Goal: Information Seeking & Learning: Find specific page/section

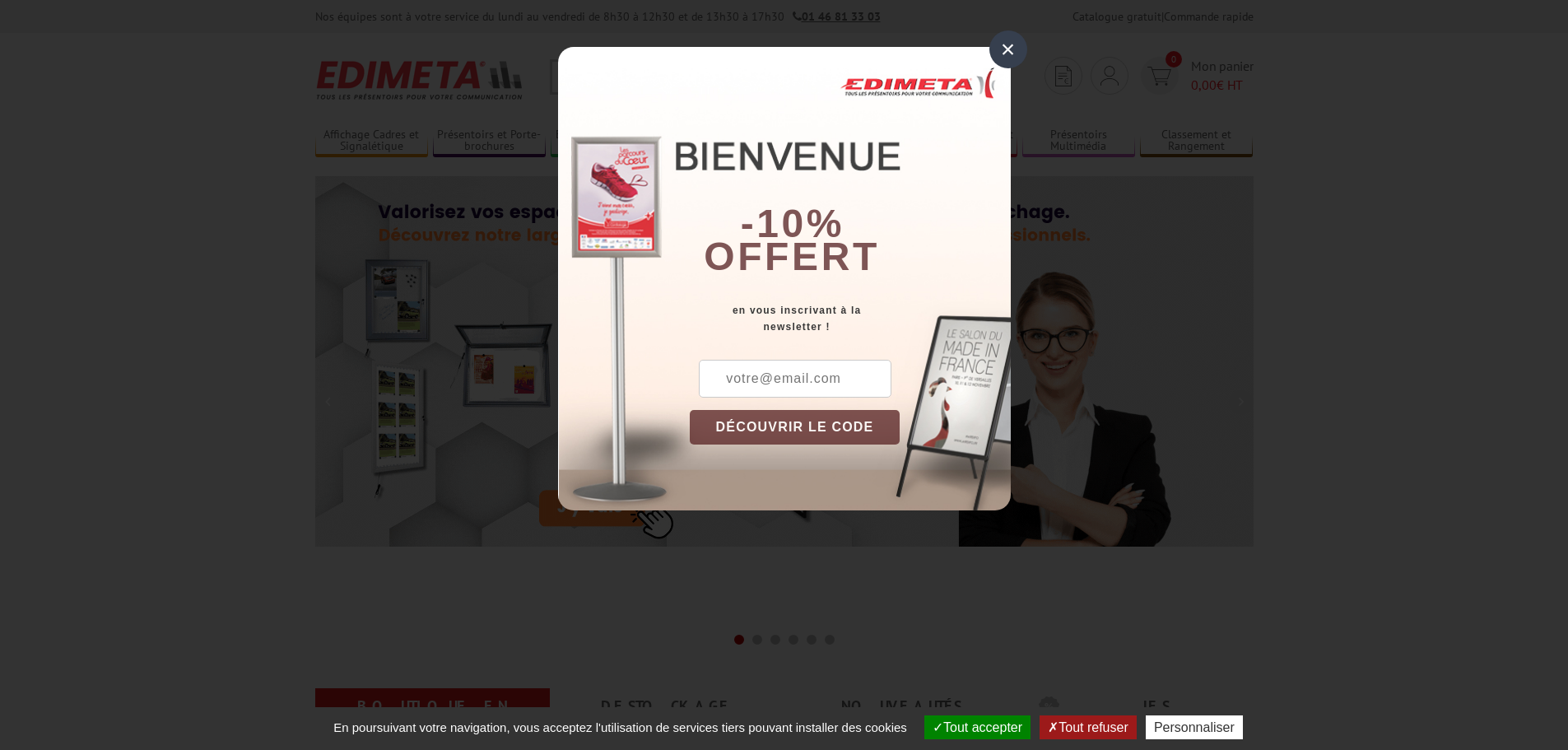
click at [1011, 45] on div "×" at bounding box center [1008, 49] width 38 height 38
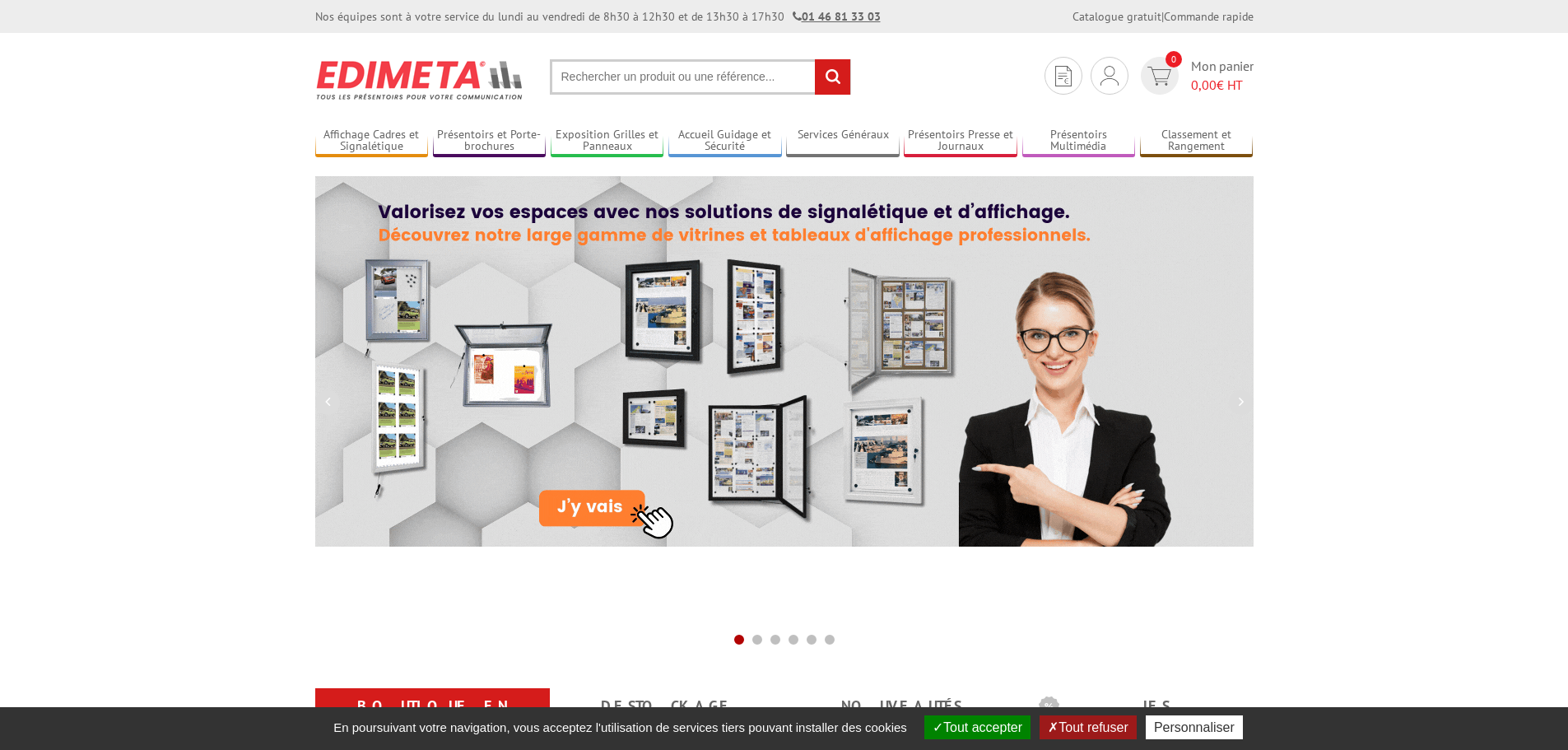
click at [693, 77] on input "text" at bounding box center [700, 76] width 301 height 36
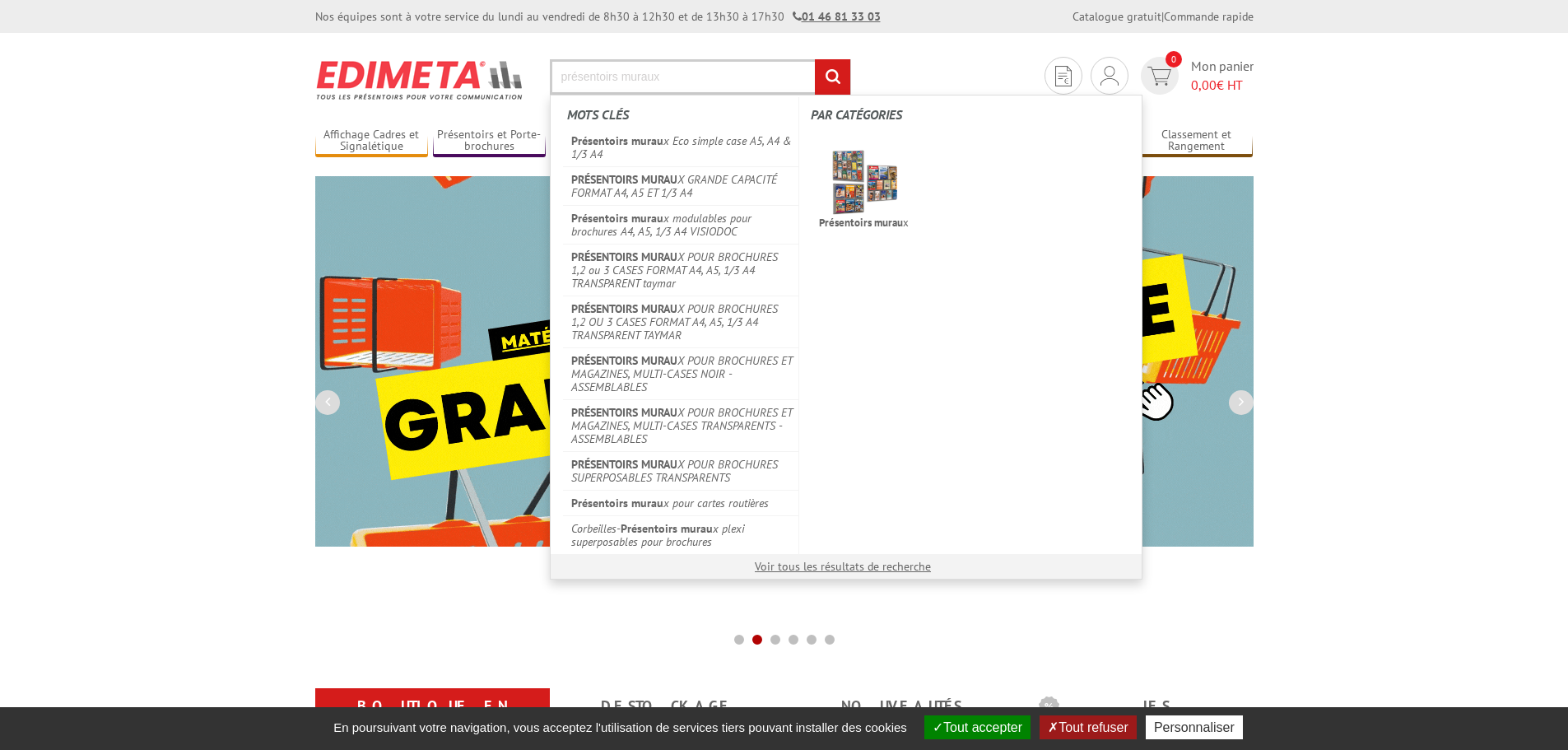
type input "présentoirs muraux"
click at [815, 59] on input "rechercher" at bounding box center [833, 76] width 36 height 36
